Goal: Connect with others: Connect with other users

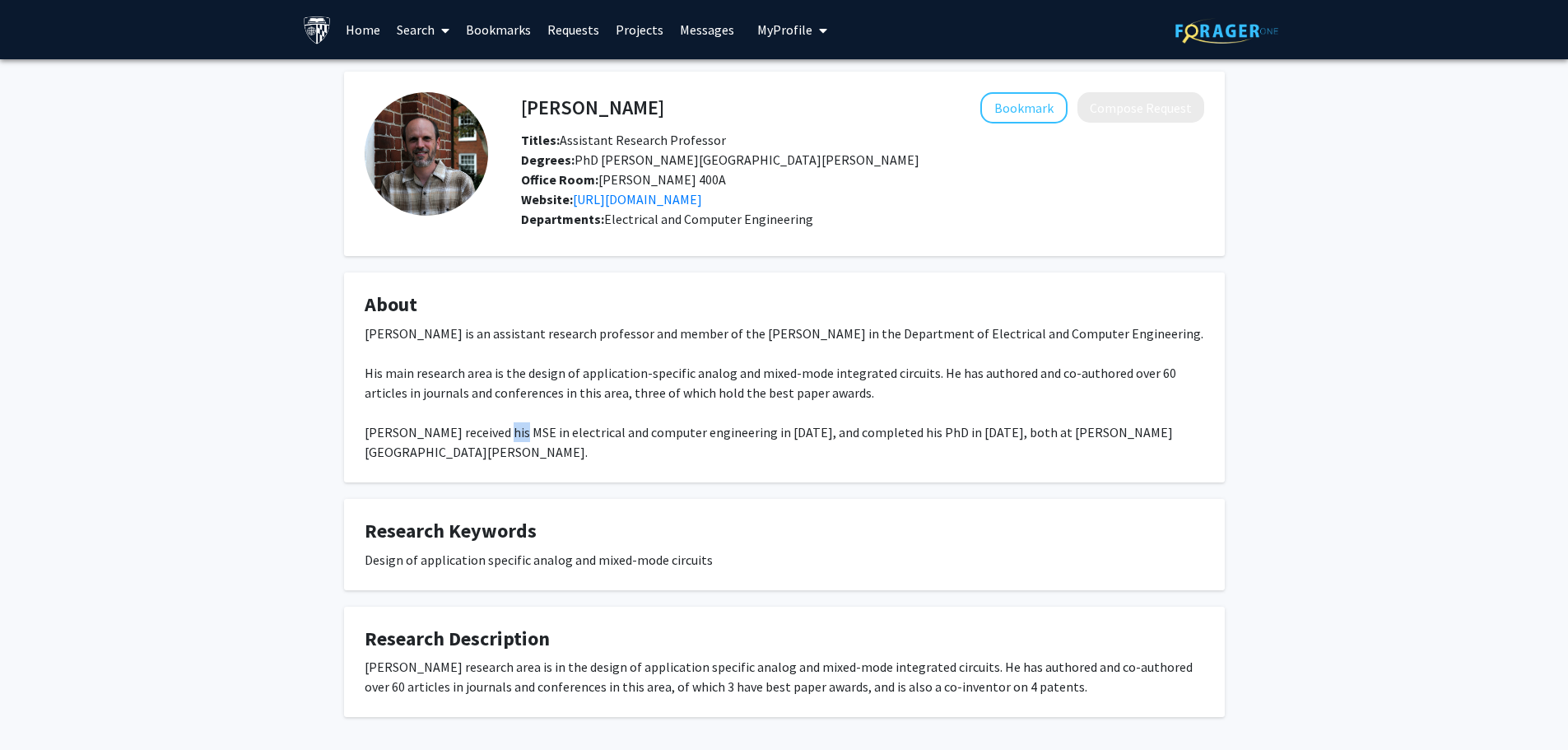
drag, startPoint x: 492, startPoint y: 435, endPoint x: 515, endPoint y: 435, distance: 23.0
click at [515, 435] on div "Philippe O. Pouliquen is an assistant research professor and member of the Andr…" at bounding box center [784, 392] width 840 height 138
